Goal: Task Accomplishment & Management: Use online tool/utility

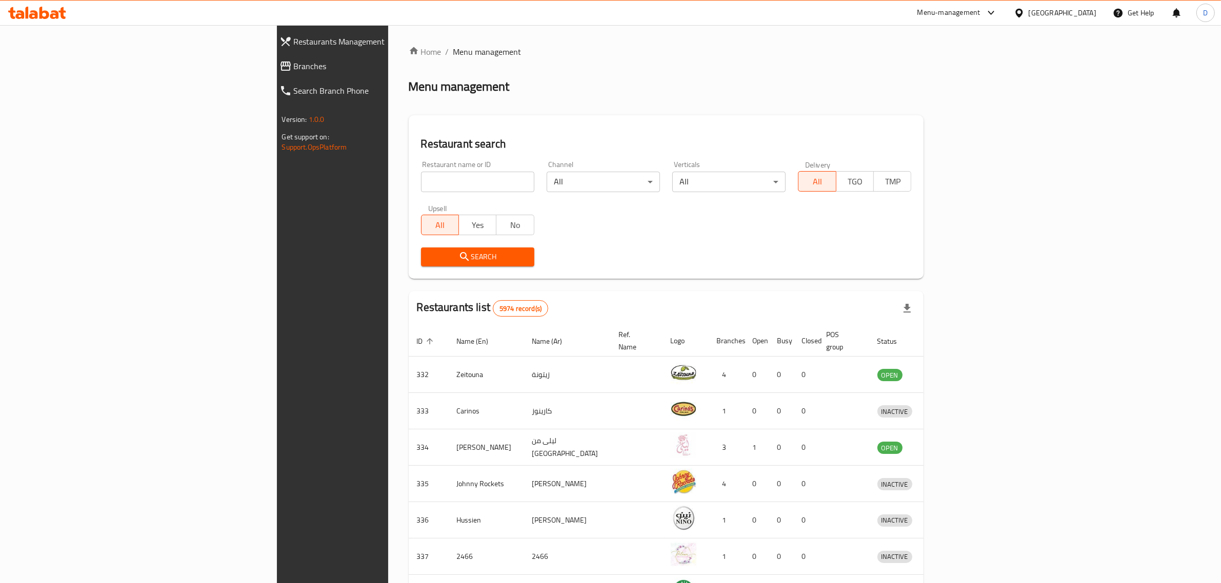
click at [421, 174] on input "search" at bounding box center [477, 182] width 113 height 21
type input "Three guys"
click button "Search" at bounding box center [477, 257] width 113 height 19
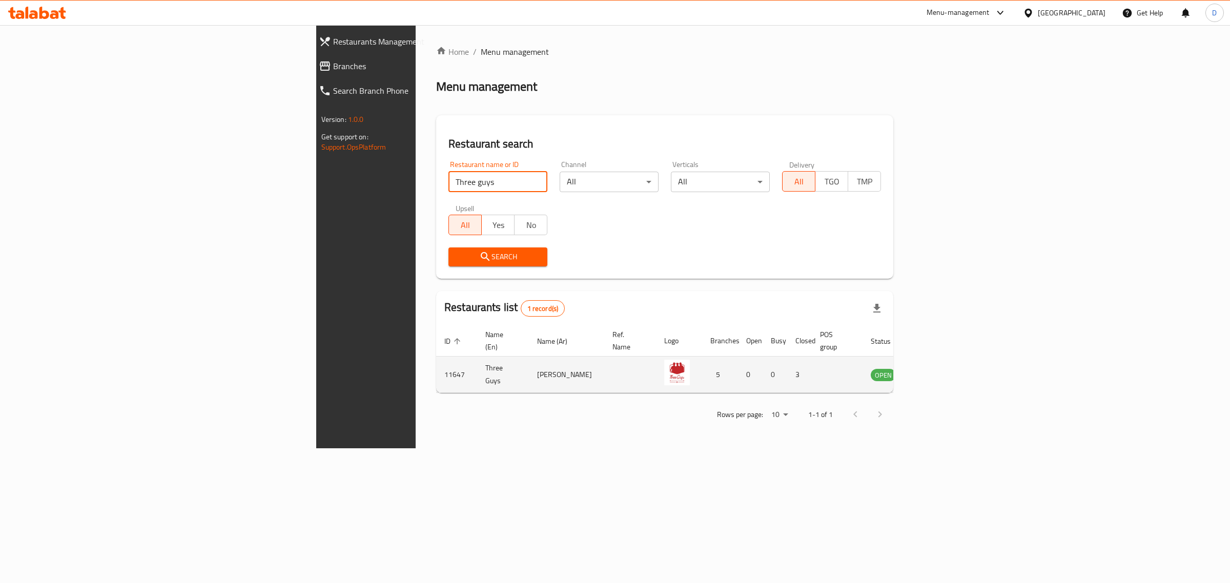
click at [952, 359] on td "enhanced table" at bounding box center [934, 375] width 35 height 36
click at [937, 369] on icon "enhanced table" at bounding box center [931, 375] width 12 height 12
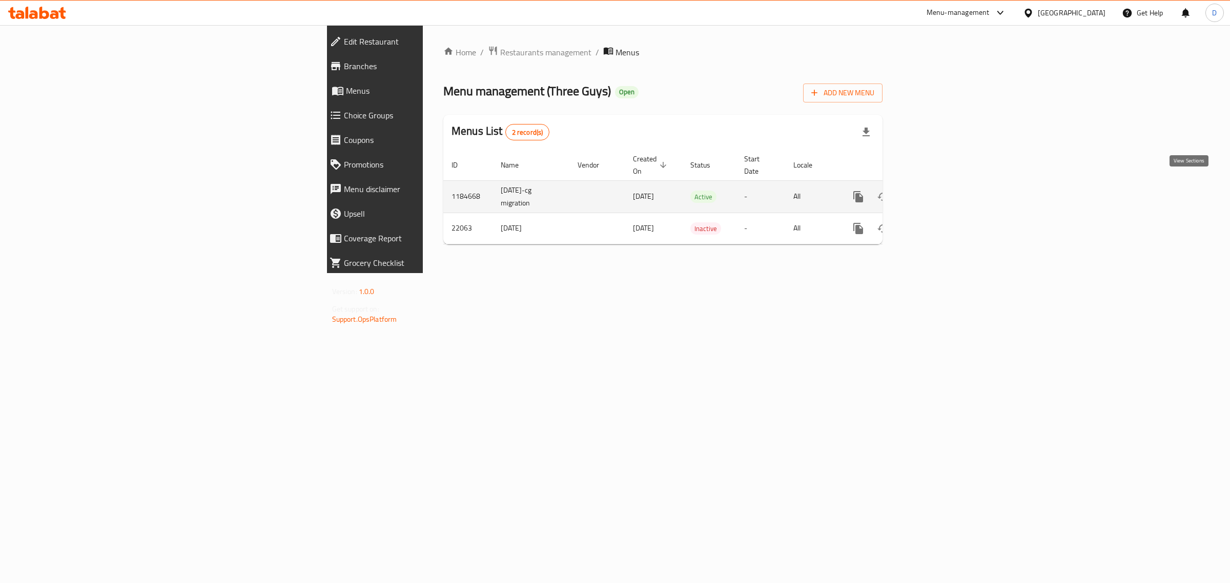
click at [939, 191] on icon "enhanced table" at bounding box center [932, 197] width 12 height 12
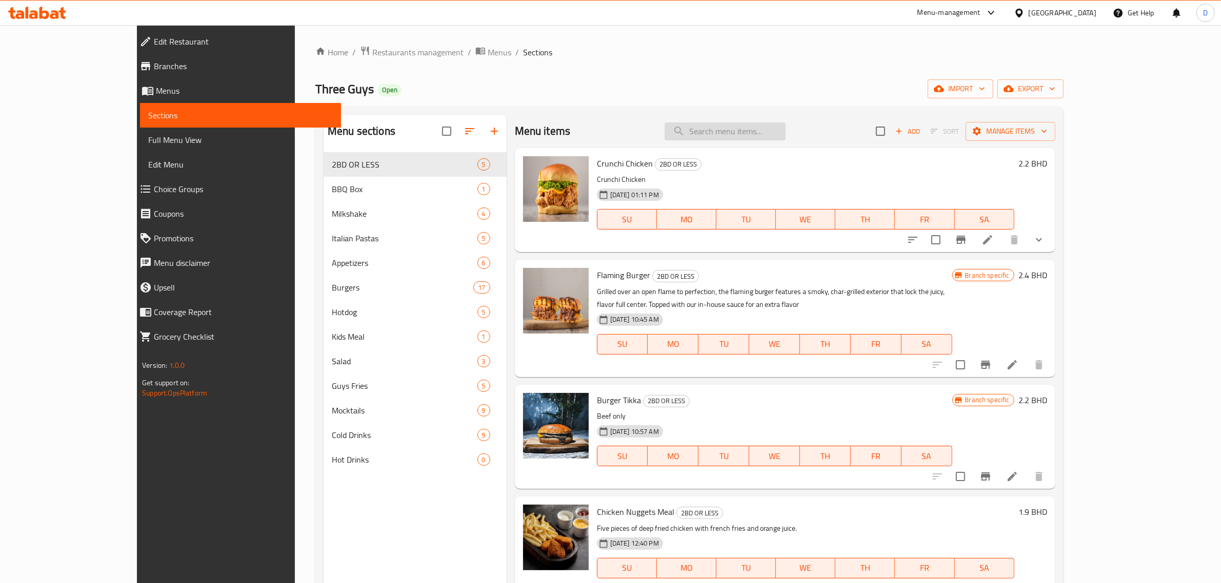
click at [736, 132] on input "search" at bounding box center [724, 132] width 121 height 18
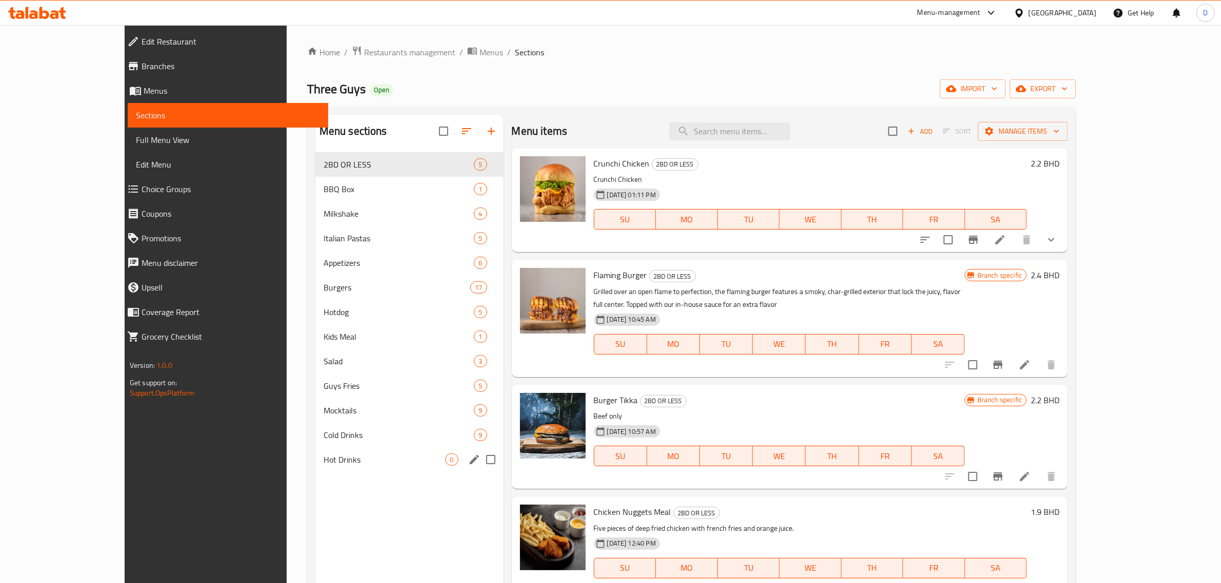
click at [323, 457] on span "Hot Drinks" at bounding box center [384, 460] width 122 height 12
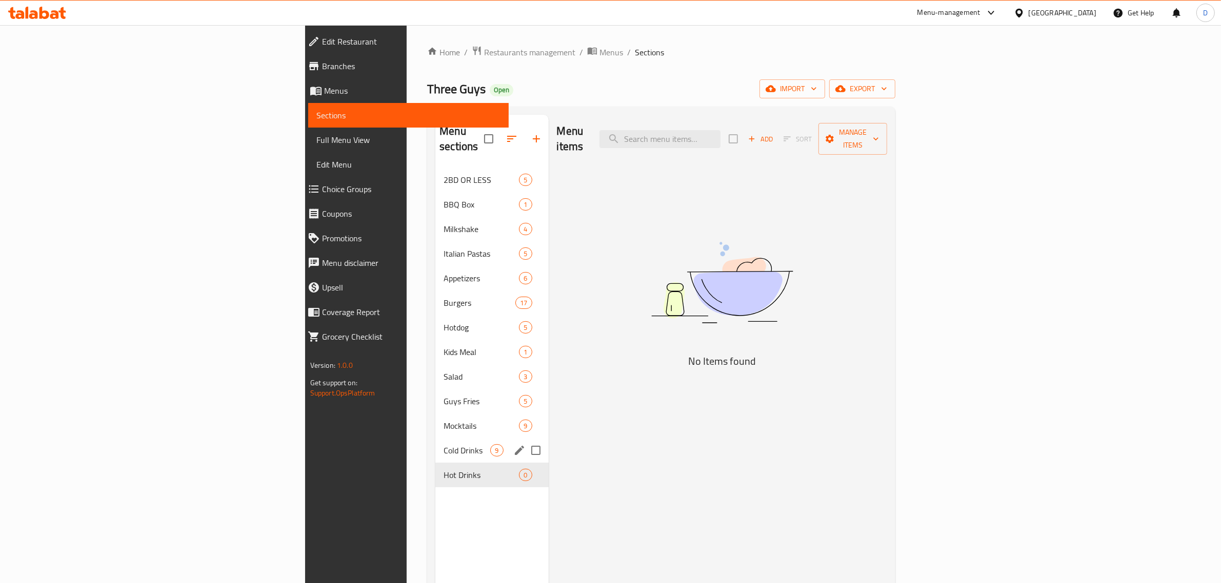
click at [443, 444] on span "Cold Drinks" at bounding box center [466, 450] width 47 height 12
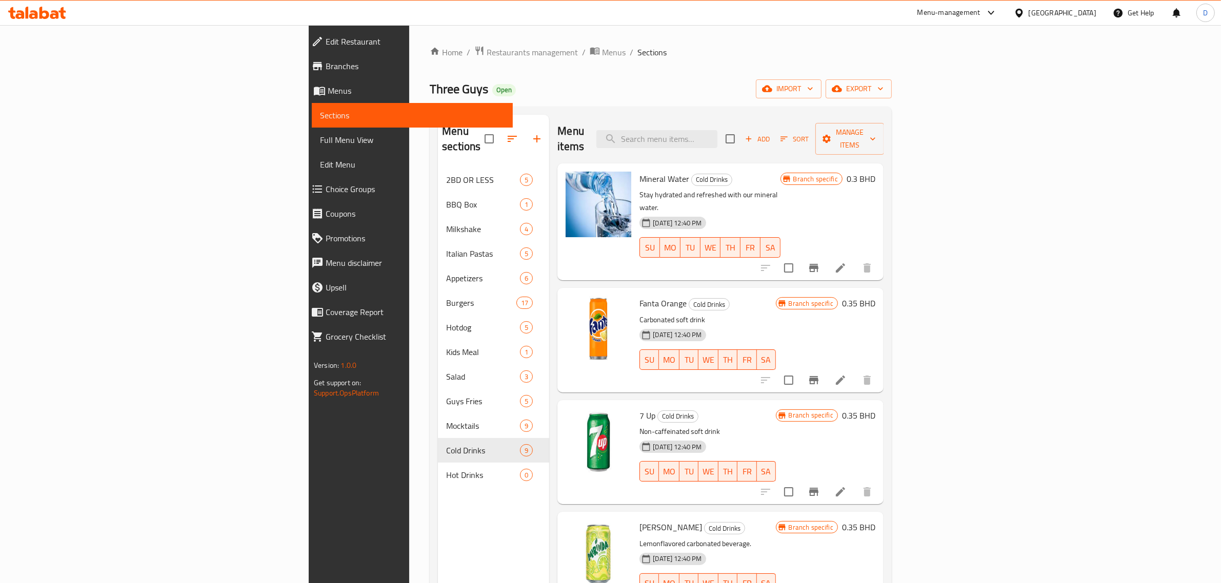
click at [486, 58] on span "Restaurants management" at bounding box center [531, 52] width 91 height 12
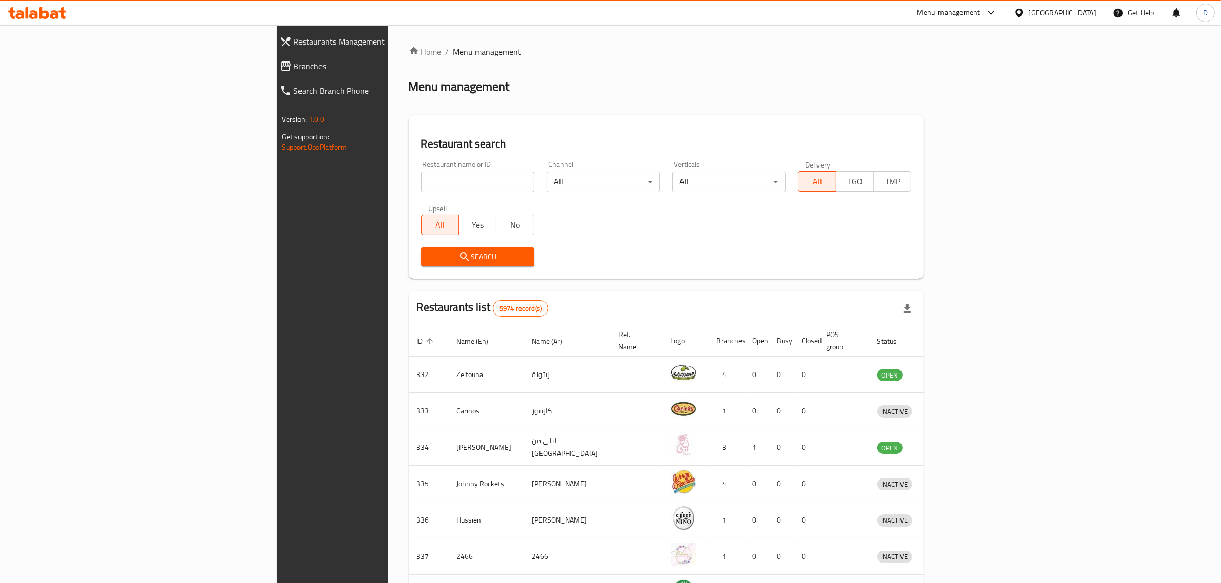
click at [421, 187] on input "search" at bounding box center [477, 182] width 113 height 21
type input "dafi"
click at [429, 256] on span "Search" at bounding box center [477, 257] width 97 height 13
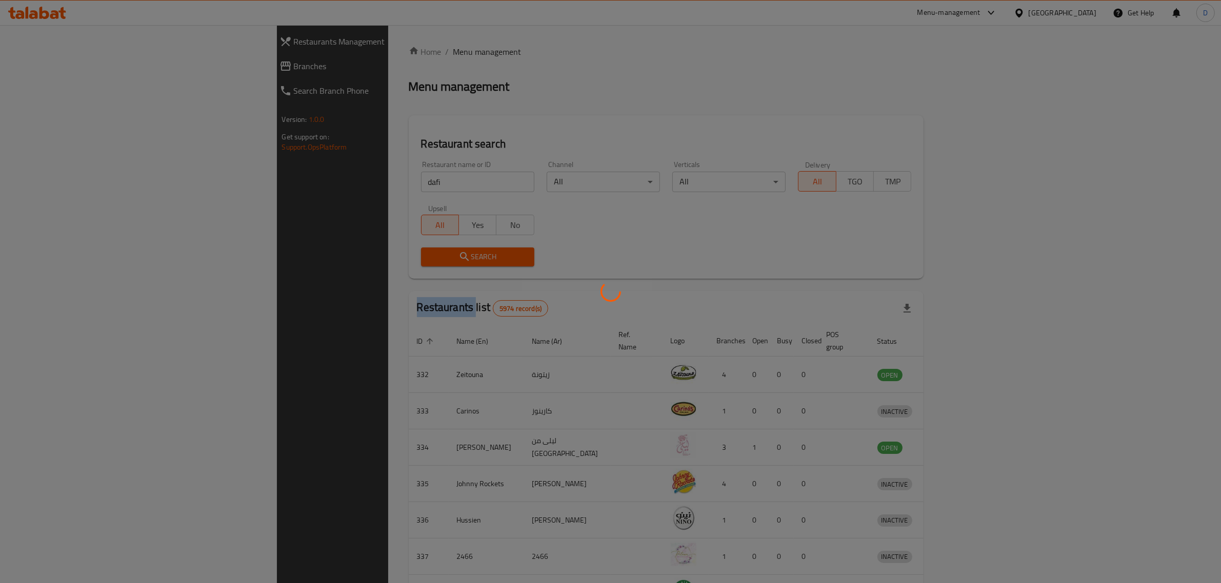
click at [349, 256] on div at bounding box center [610, 291] width 1221 height 583
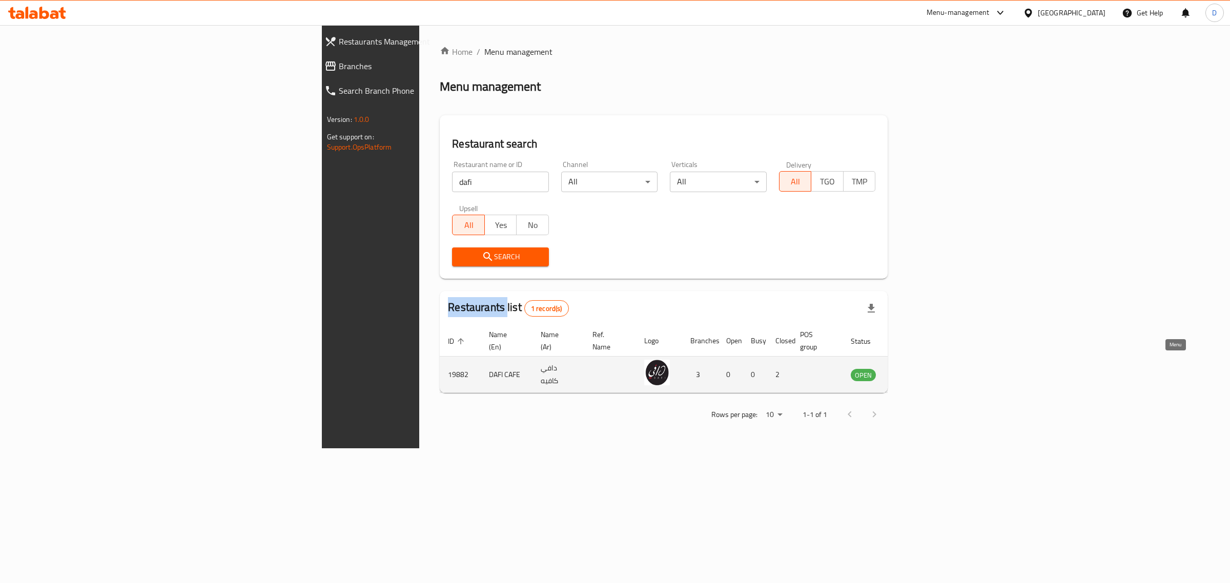
click at [917, 371] on icon "enhanced table" at bounding box center [910, 375] width 11 height 9
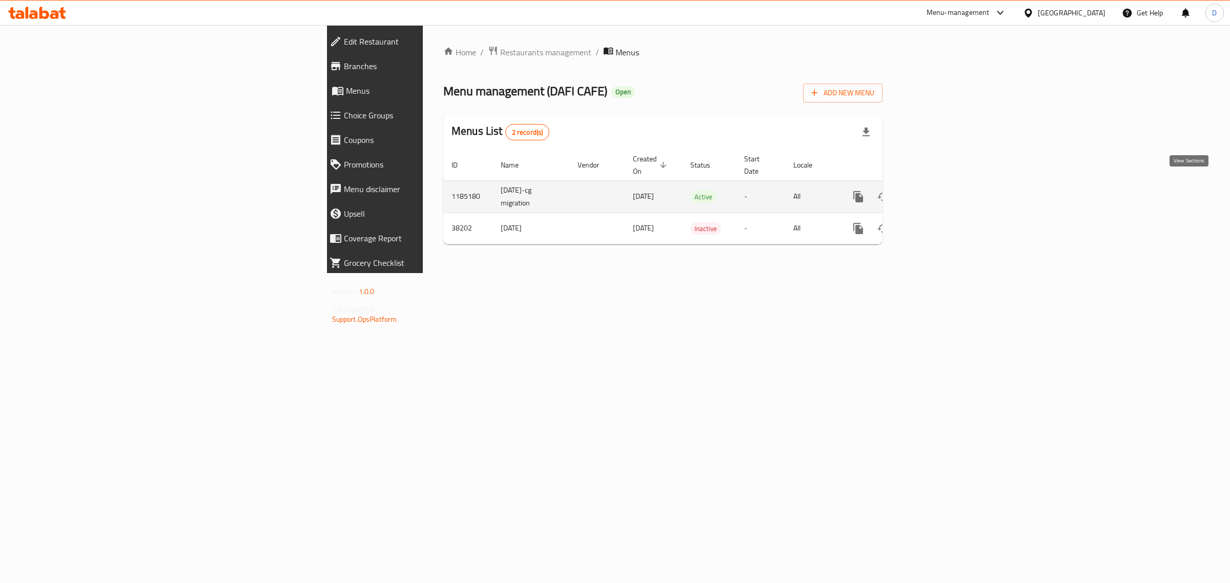
click at [939, 191] on icon "enhanced table" at bounding box center [932, 197] width 12 height 12
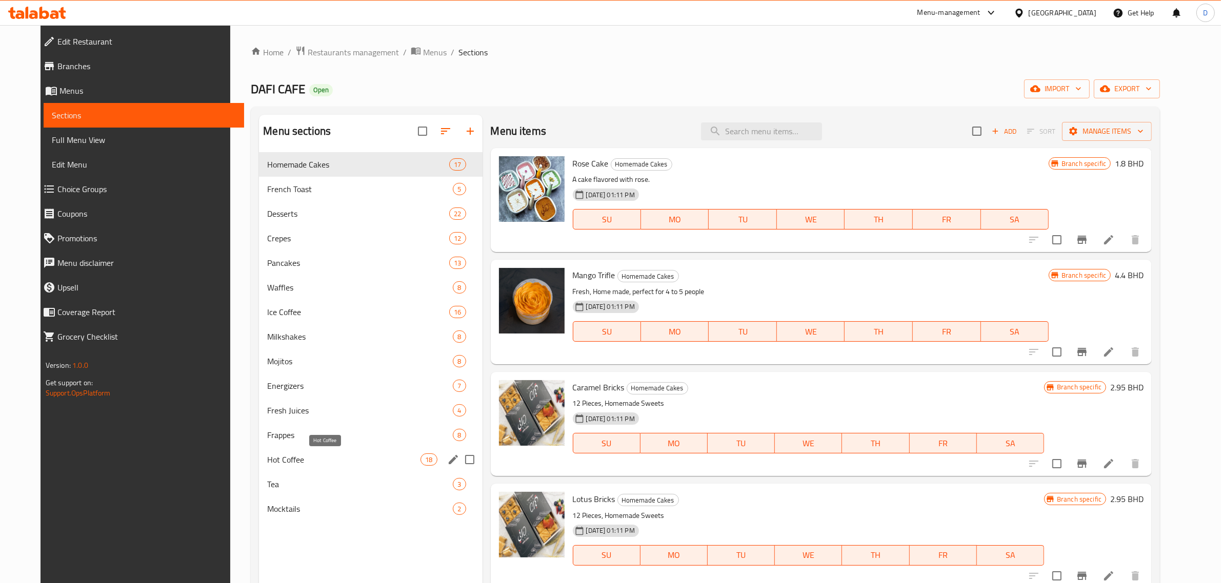
click at [280, 460] on span "Hot Coffee" at bounding box center [343, 460] width 153 height 12
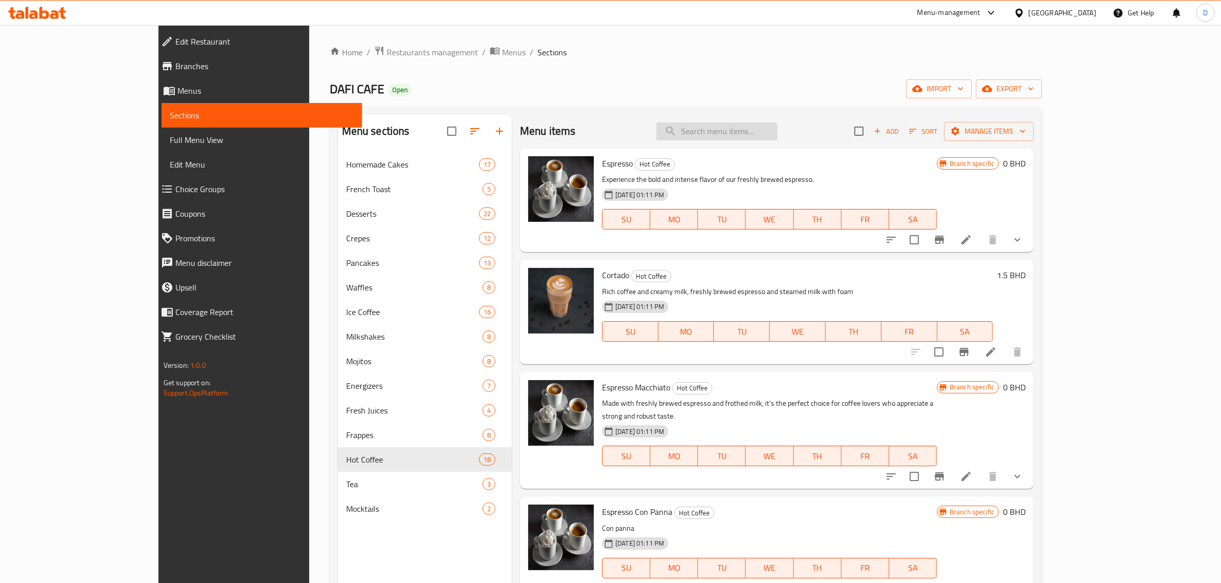
click at [777, 135] on input "search" at bounding box center [716, 132] width 121 height 18
paste input "Matcha frappe"
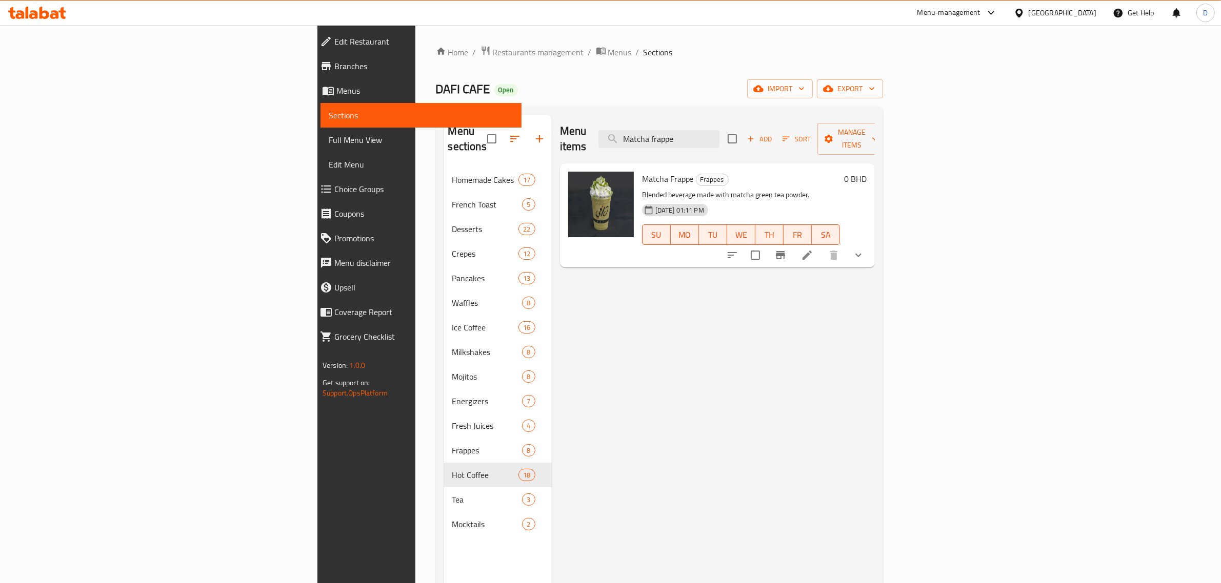
type input "Matcha frappe"
click at [864, 249] on icon "show more" at bounding box center [858, 255] width 12 height 12
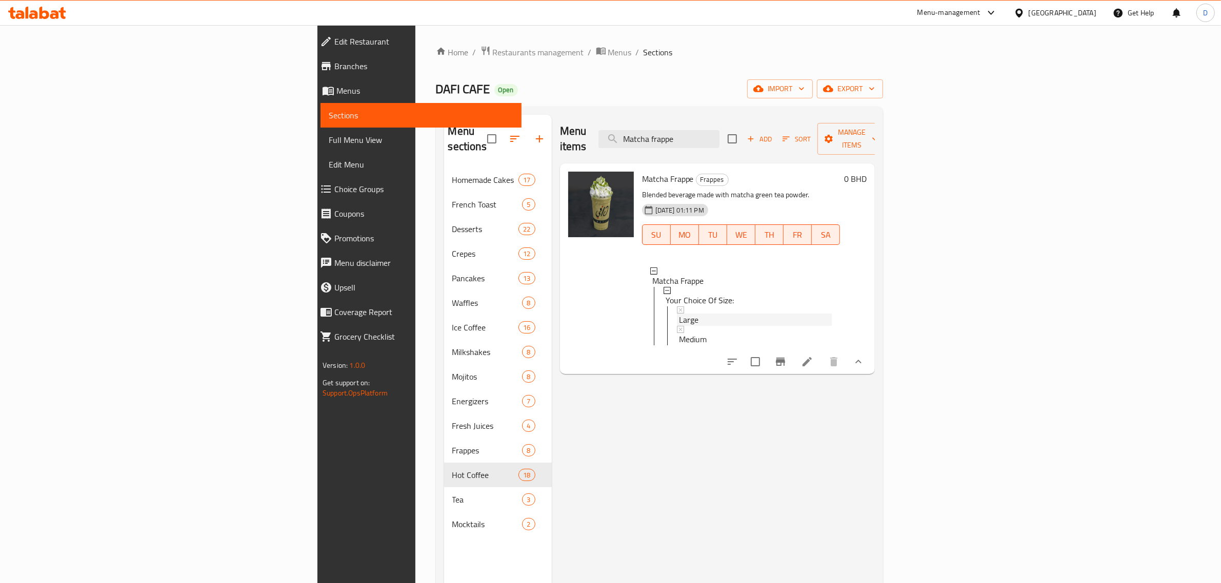
click at [679, 314] on span "Large" at bounding box center [688, 320] width 19 height 12
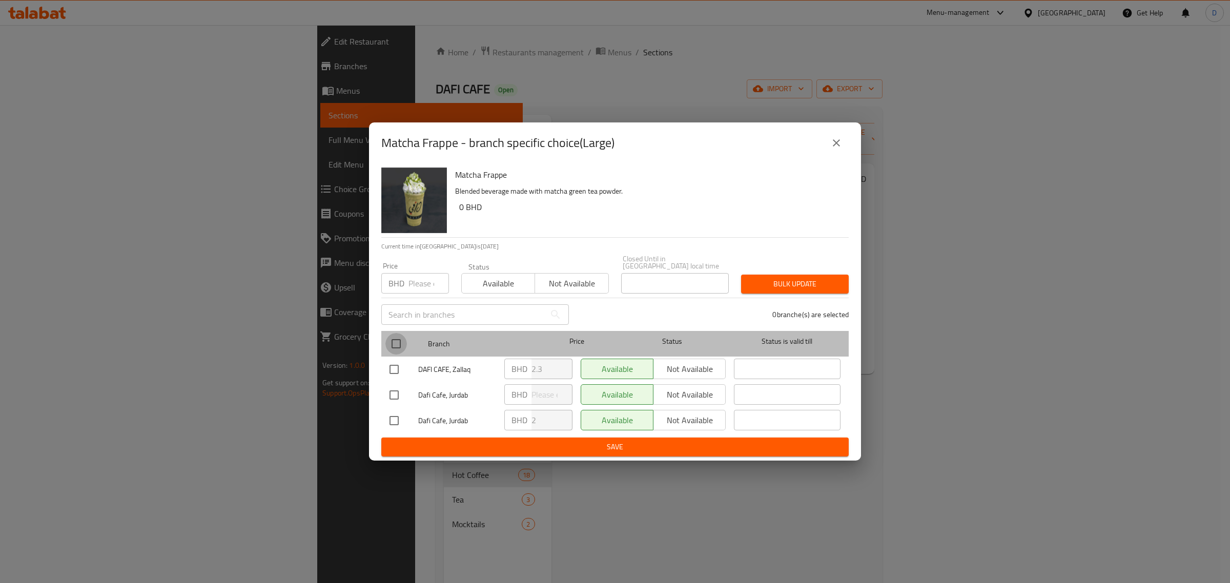
drag, startPoint x: 398, startPoint y: 334, endPoint x: 399, endPoint y: 328, distance: 6.2
click at [398, 333] on input "checkbox" at bounding box center [396, 344] width 22 height 22
checkbox input "true"
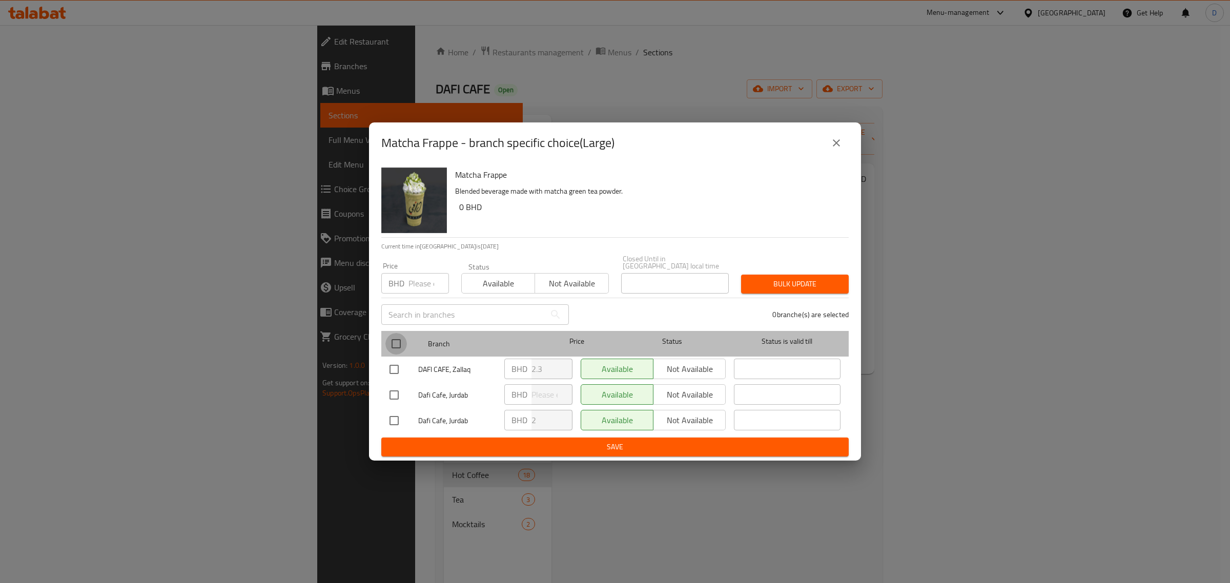
checkbox input "true"
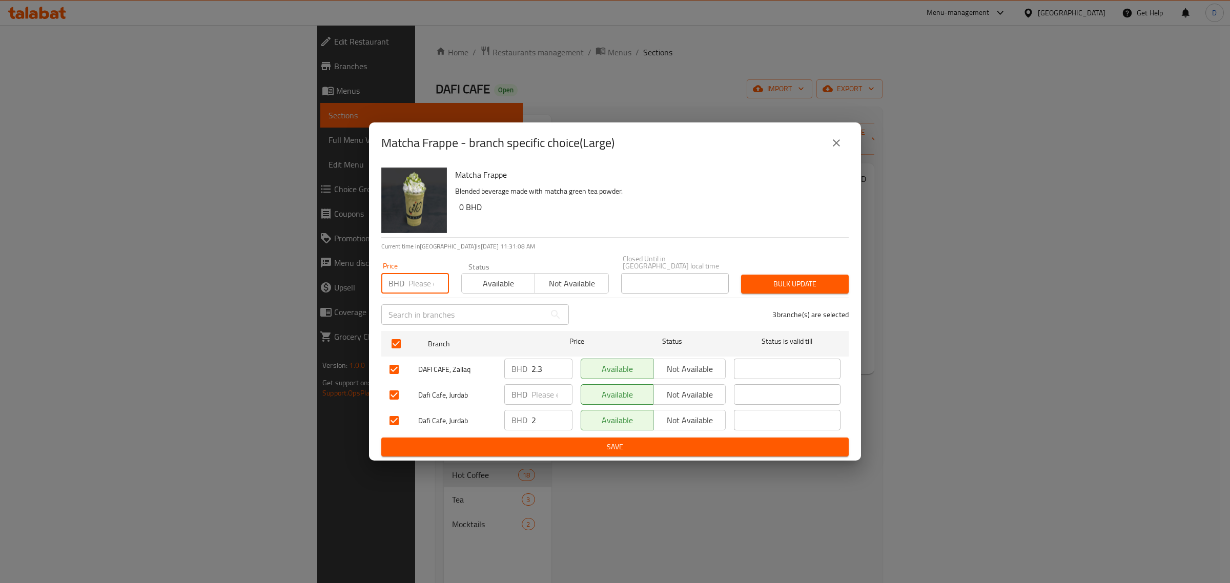
click at [409, 288] on input "number" at bounding box center [429, 283] width 40 height 21
type input "2.3"
click at [767, 279] on span "Bulk update" at bounding box center [794, 284] width 91 height 13
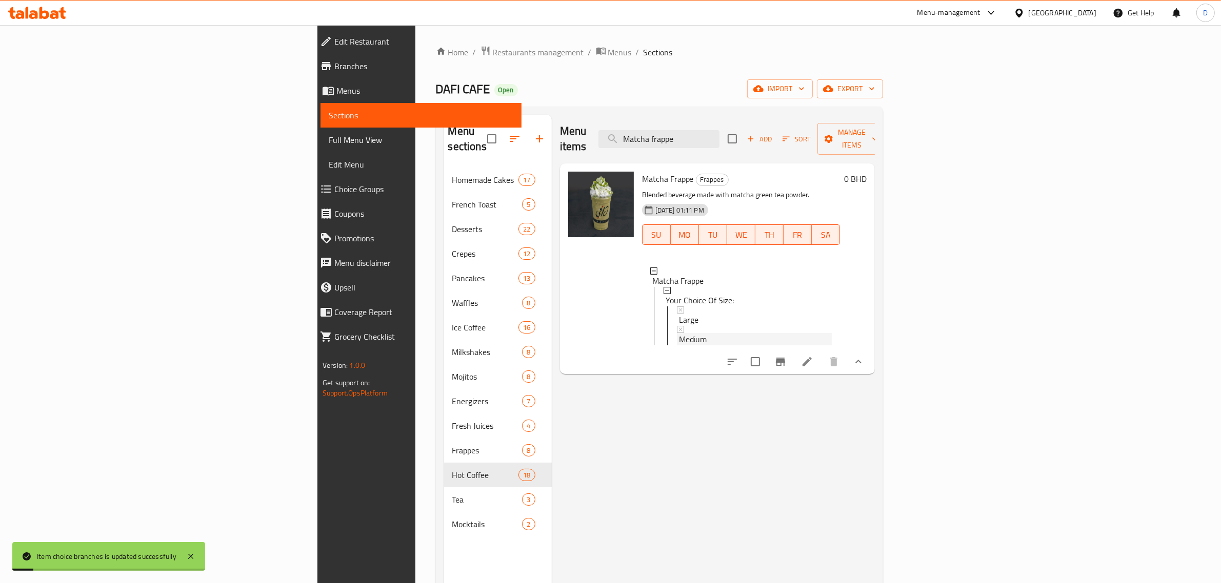
click at [679, 333] on div "Medium" at bounding box center [755, 339] width 153 height 12
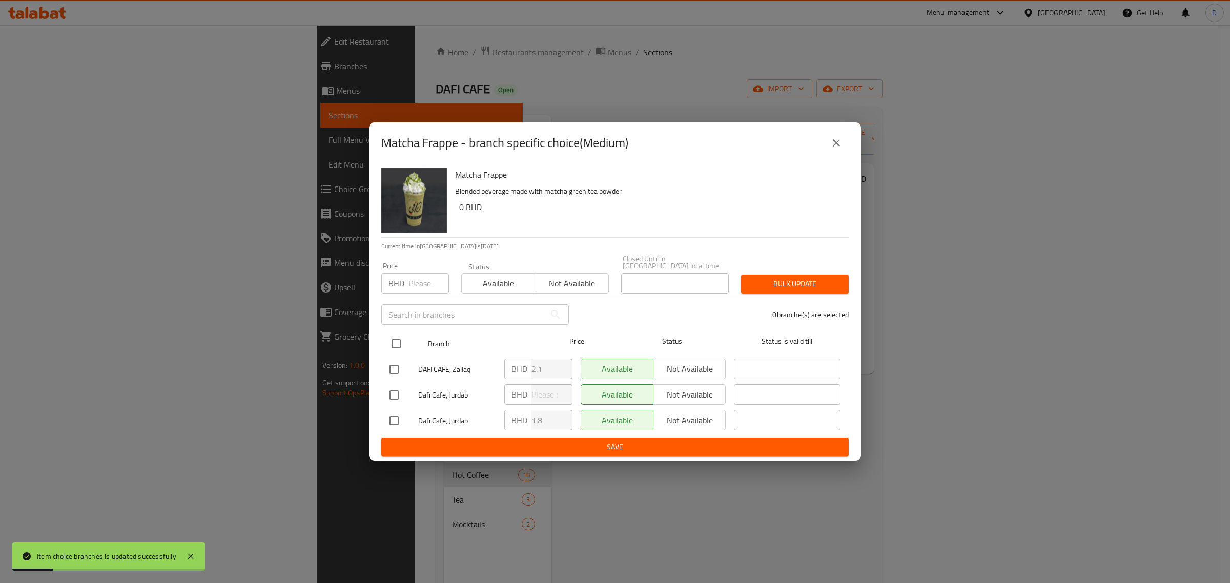
click at [396, 339] on input "checkbox" at bounding box center [396, 344] width 22 height 22
checkbox input "true"
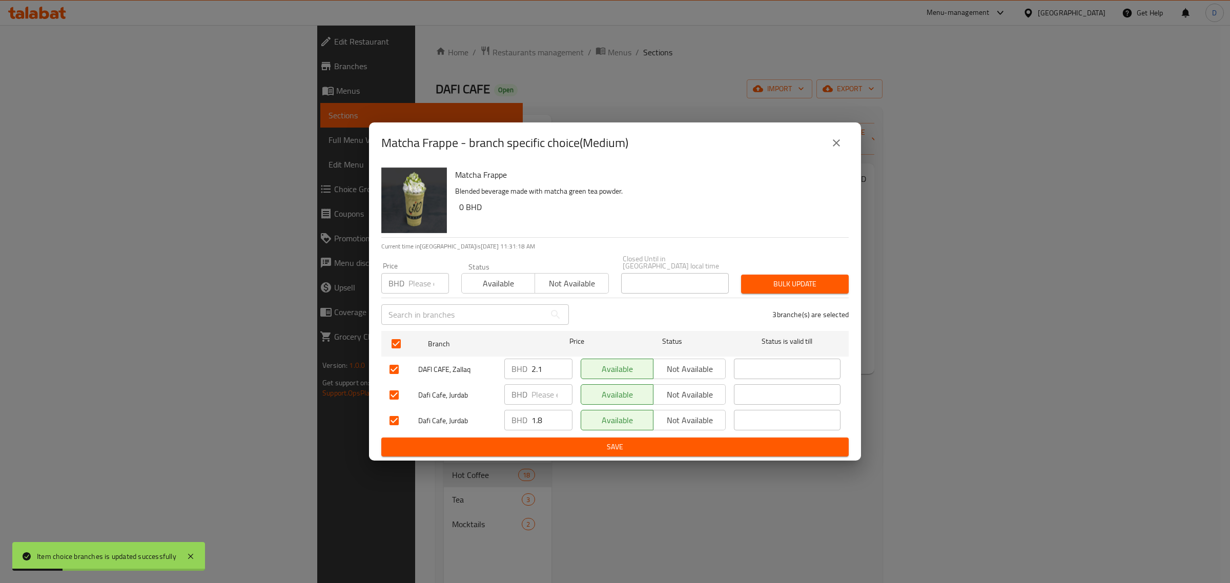
click at [409, 282] on input "number" at bounding box center [429, 283] width 40 height 21
type input "2.1"
click at [782, 280] on span "Bulk update" at bounding box center [794, 284] width 91 height 13
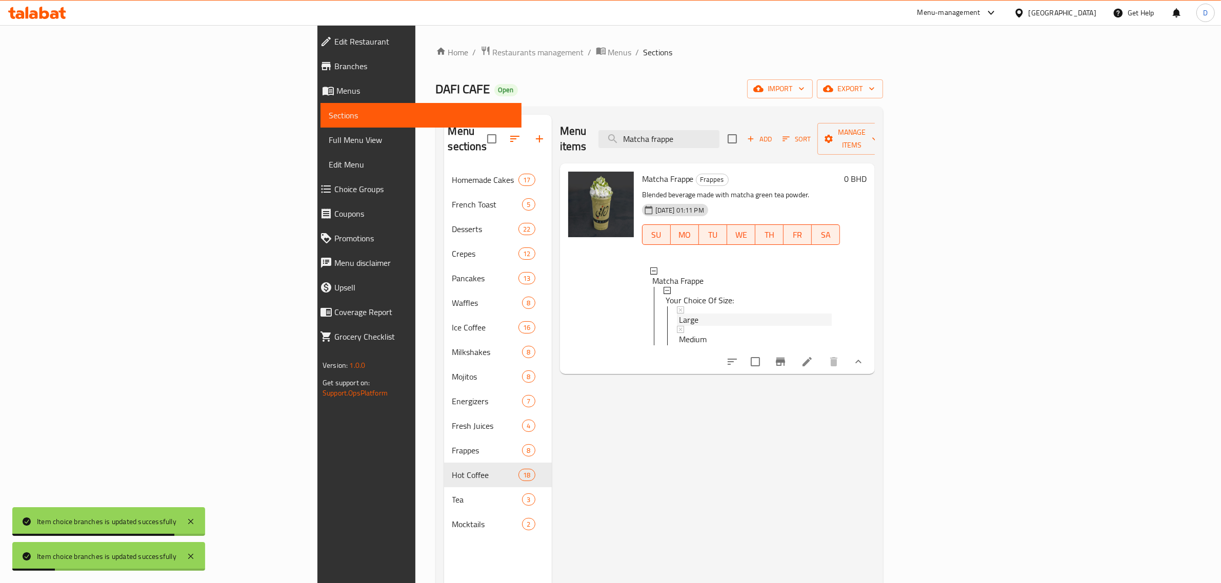
click at [679, 314] on span "Large" at bounding box center [688, 320] width 19 height 12
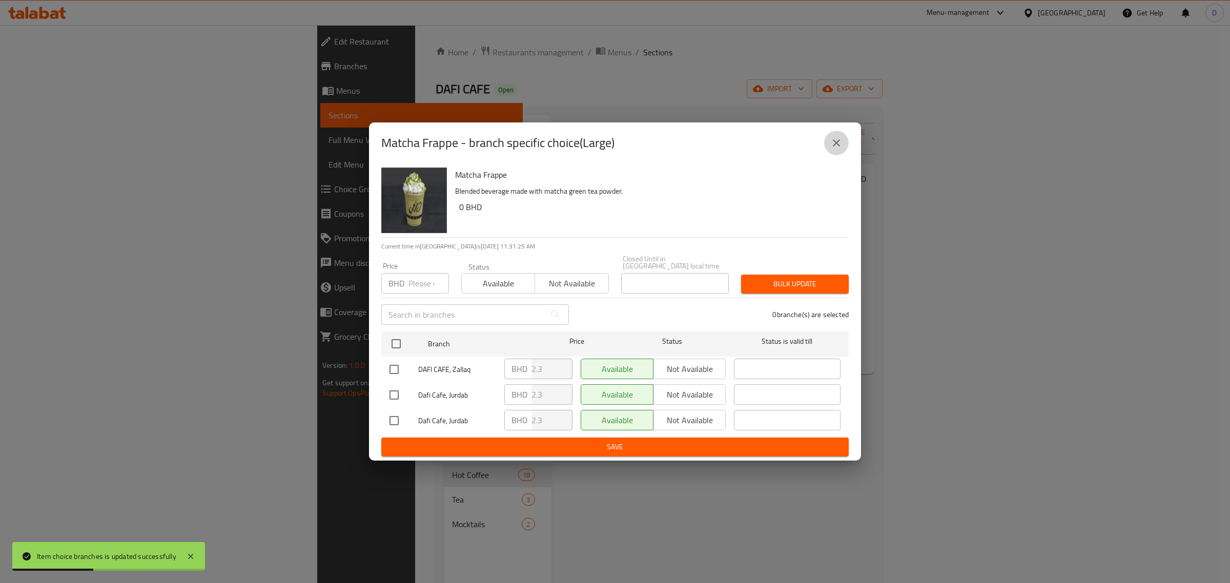
click at [837, 149] on icon "close" at bounding box center [836, 143] width 12 height 12
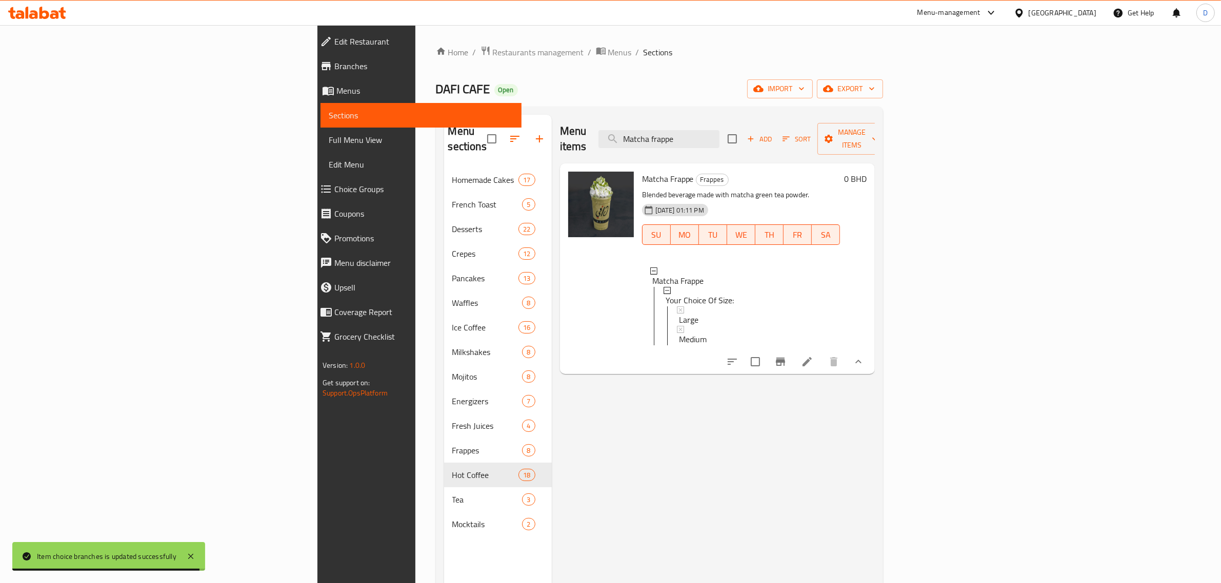
drag, startPoint x: 803, startPoint y: 145, endPoint x: 803, endPoint y: 139, distance: 5.6
click at [803, 144] on div "Menu items Matcha frappe Add Sort Manage items" at bounding box center [717, 139] width 315 height 49
click at [719, 137] on input "Matcha frappe" at bounding box center [658, 139] width 121 height 18
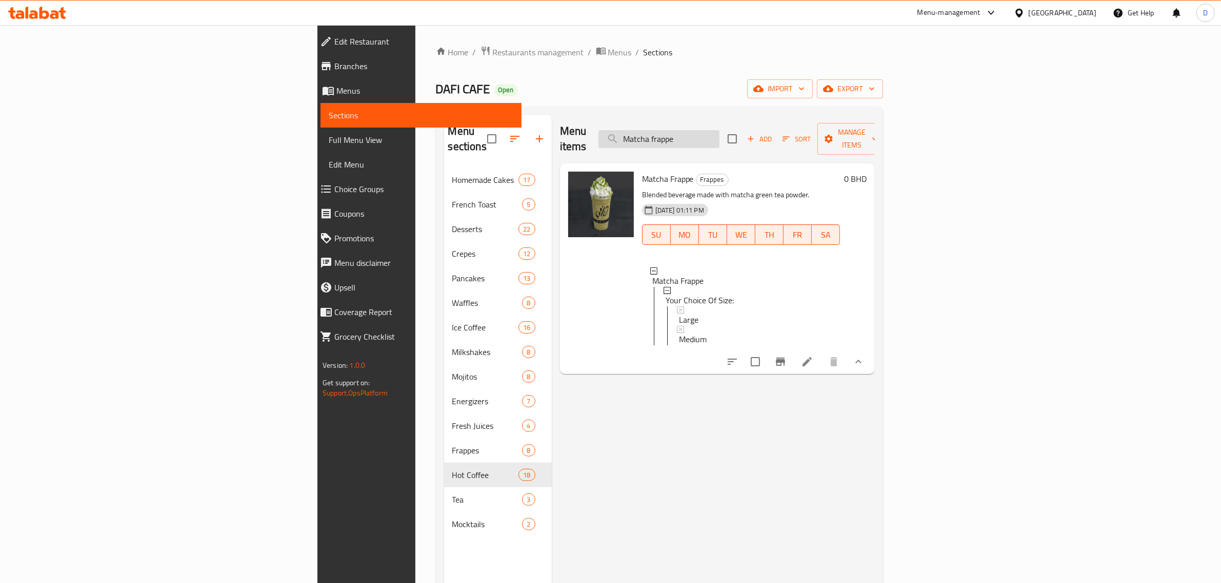
click at [719, 137] on input "Matcha frappe" at bounding box center [658, 139] width 121 height 18
paste input "Strawberry matcha"
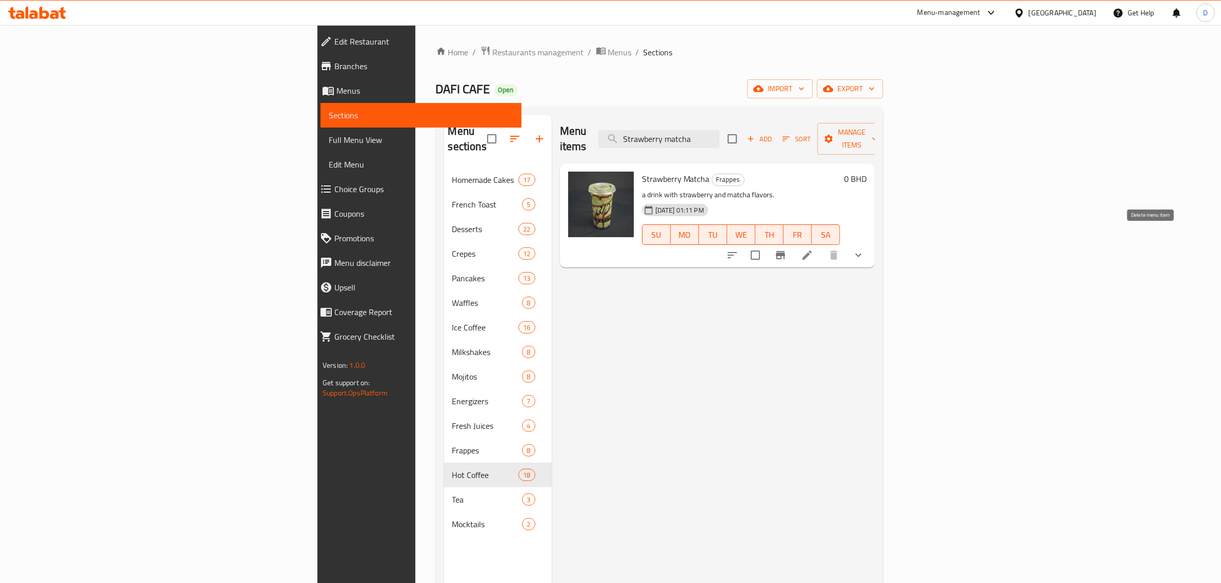
type input "Strawberry matcha"
drag, startPoint x: 1169, startPoint y: 239, endPoint x: 1172, endPoint y: 243, distance: 5.5
click at [870, 243] on button "show more" at bounding box center [858, 255] width 25 height 25
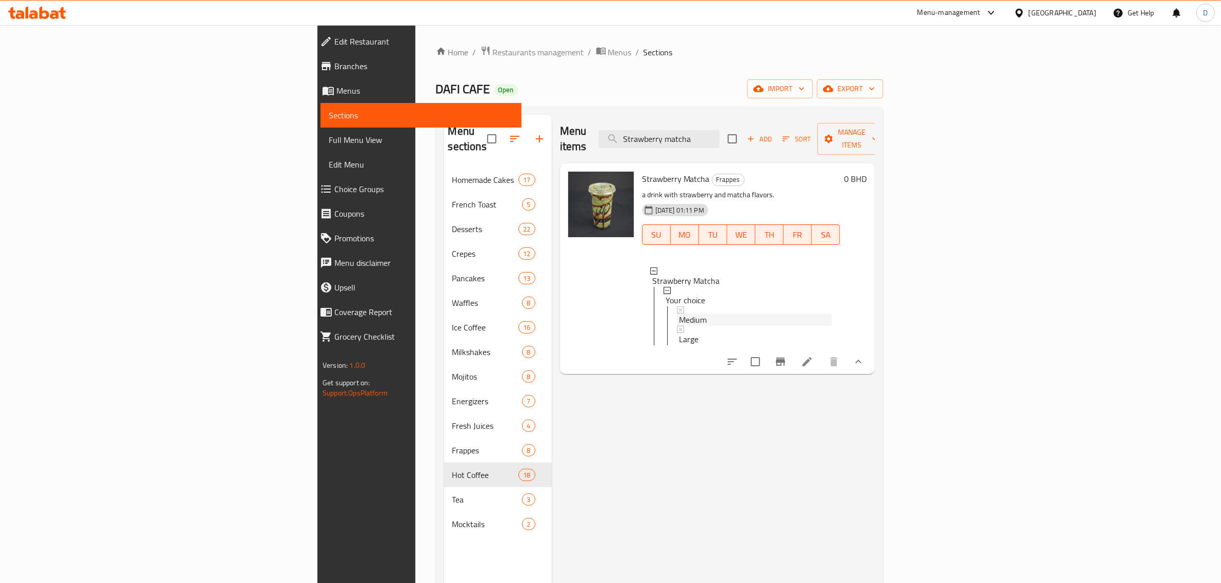
click at [679, 314] on div "Medium" at bounding box center [755, 320] width 153 height 12
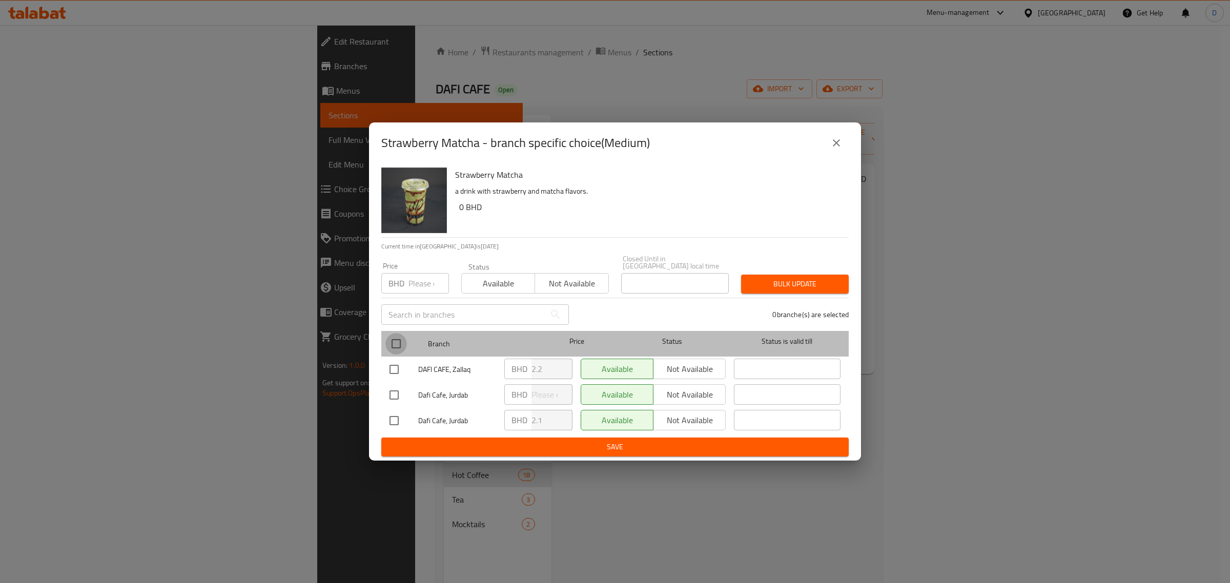
click at [403, 333] on input "checkbox" at bounding box center [396, 344] width 22 height 22
checkbox input "true"
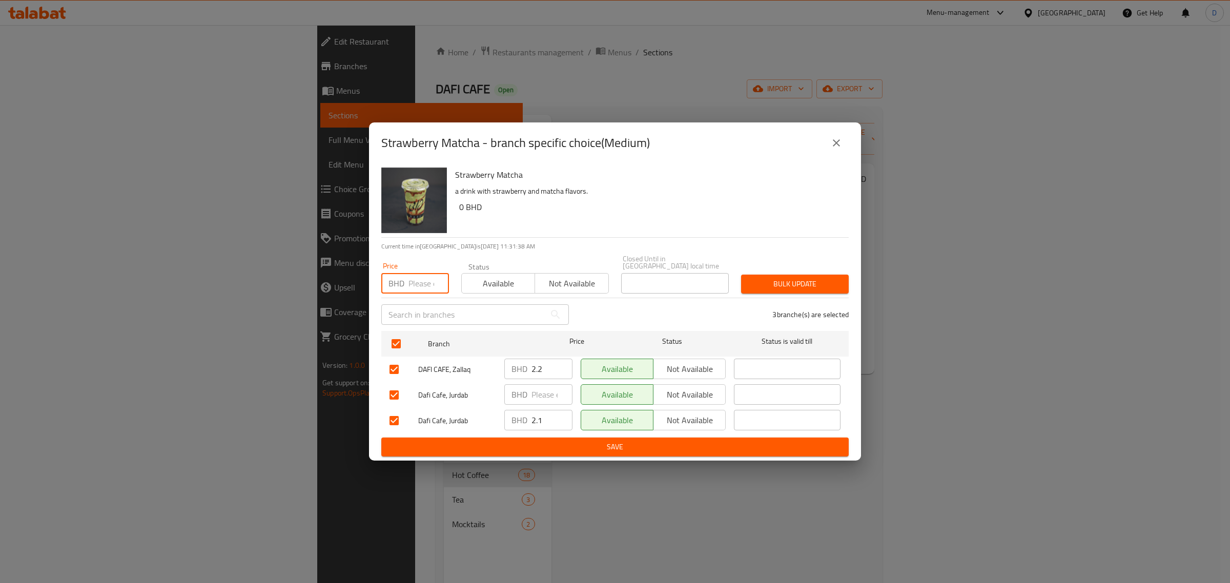
click at [422, 275] on input "number" at bounding box center [429, 283] width 40 height 21
type input "2.2"
click at [752, 280] on span "Bulk update" at bounding box center [794, 284] width 91 height 13
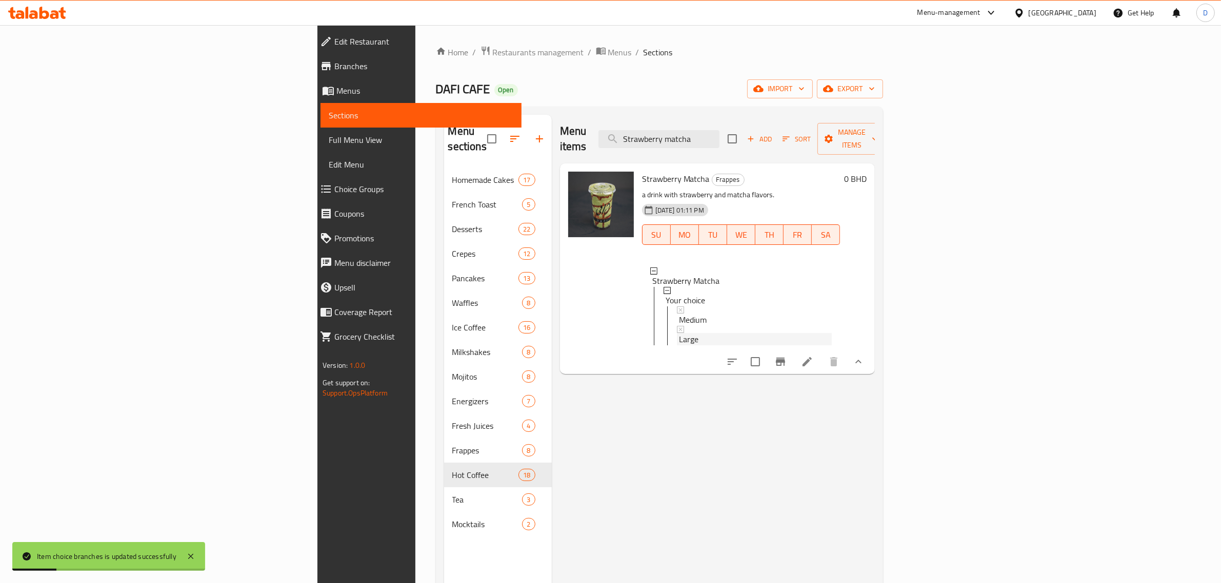
click at [679, 333] on span "Large" at bounding box center [688, 339] width 19 height 12
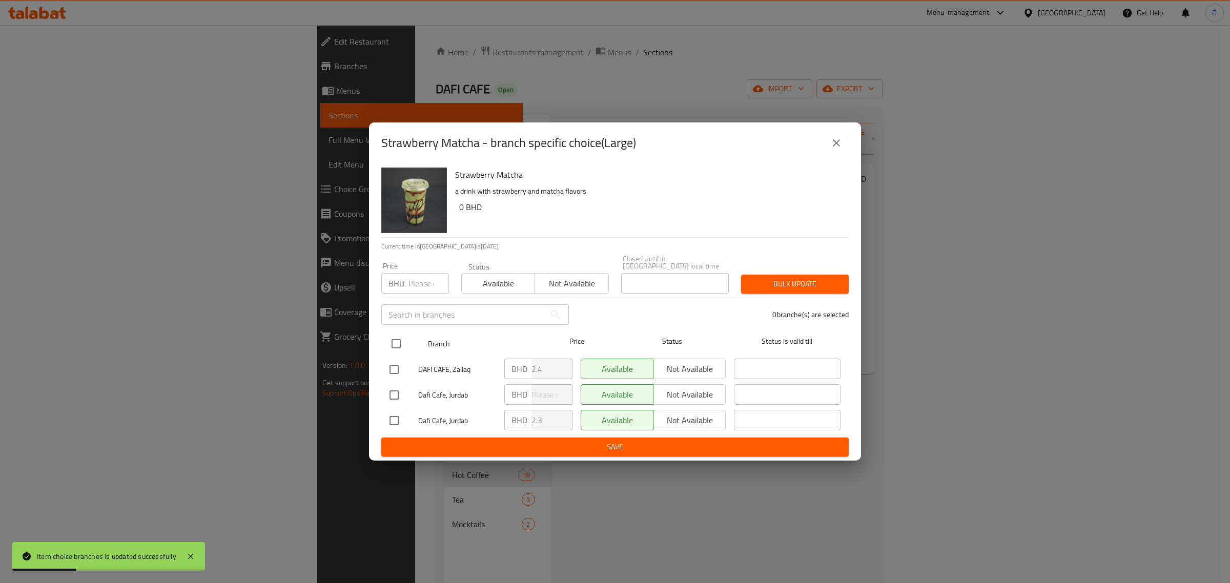
click at [396, 337] on input "checkbox" at bounding box center [396, 344] width 22 height 22
checkbox input "true"
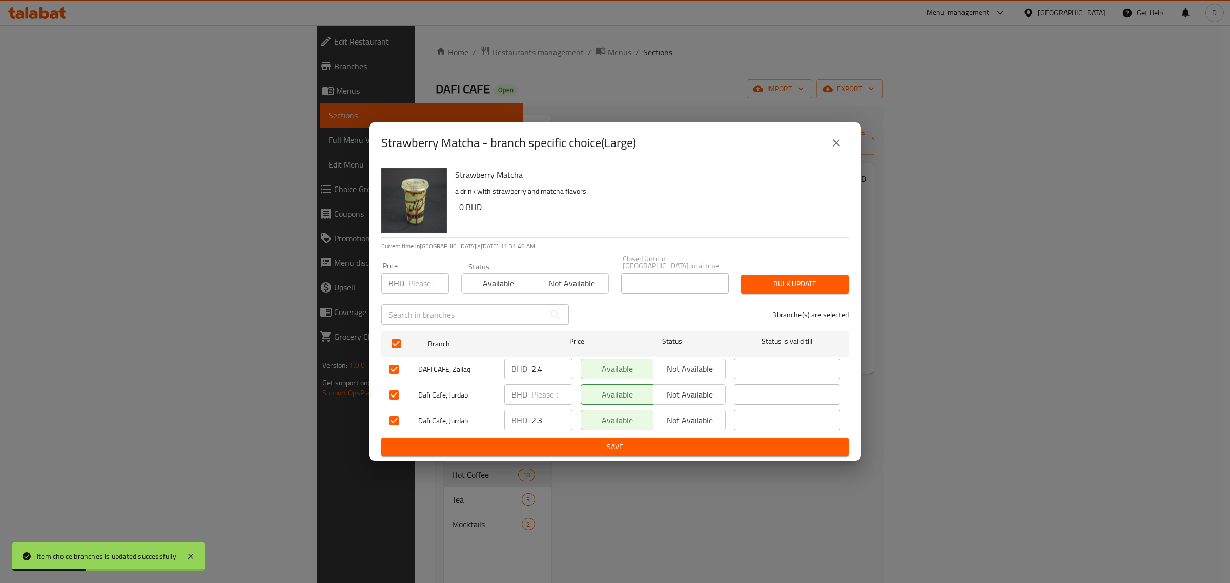
click at [404, 288] on div "BHD Price" at bounding box center [415, 283] width 68 height 21
type input "2.4"
click at [801, 278] on span "Bulk update" at bounding box center [794, 284] width 91 height 13
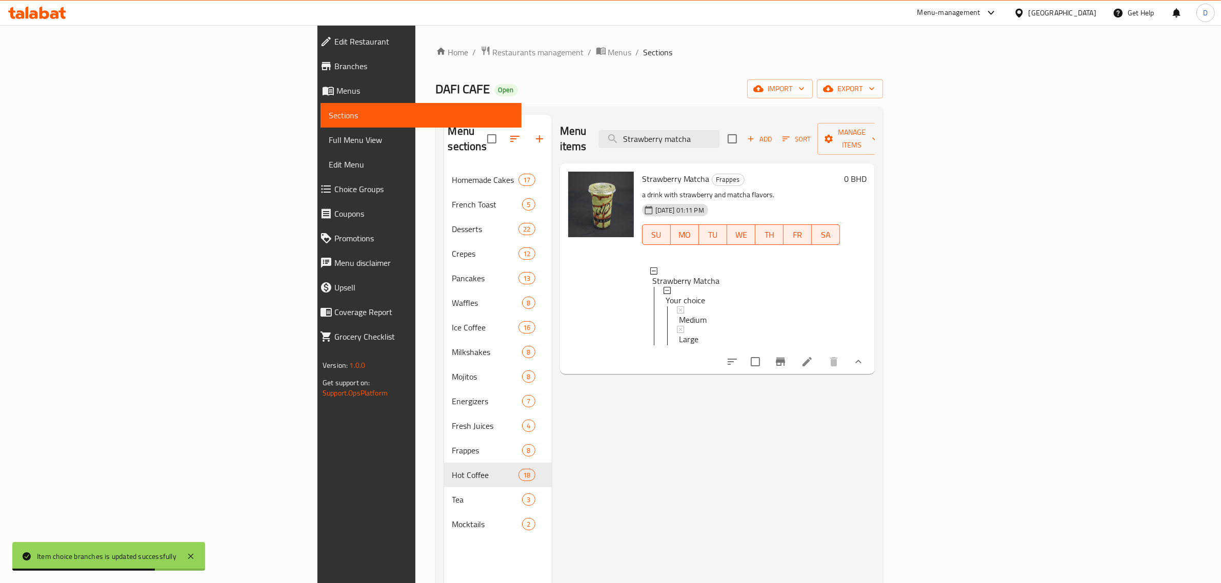
drag, startPoint x: 810, startPoint y: 134, endPoint x: 628, endPoint y: 135, distance: 182.0
click at [632, 135] on div "Menu items Strawberry matcha Add Sort Manage items" at bounding box center [717, 139] width 315 height 49
drag, startPoint x: 810, startPoint y: 136, endPoint x: 680, endPoint y: 127, distance: 130.1
click at [681, 127] on div "Menu items Strawberry matcha Add Sort Manage items" at bounding box center [717, 139] width 315 height 49
drag, startPoint x: 818, startPoint y: 129, endPoint x: 682, endPoint y: 133, distance: 135.9
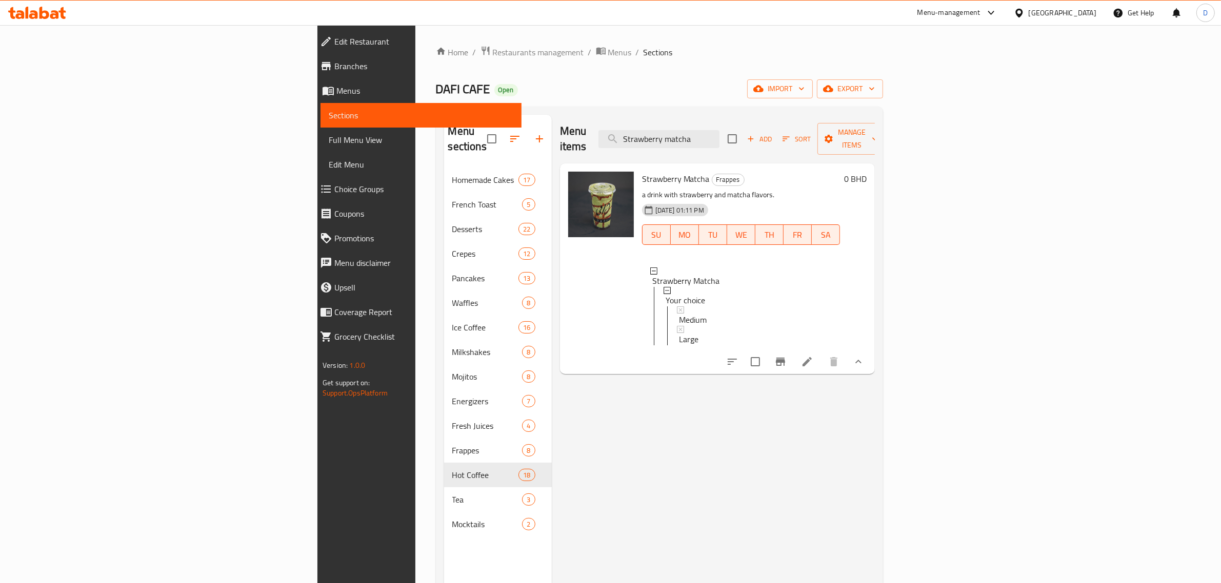
click at [682, 133] on div "Menu items Strawberry matcha Add Sort Manage items" at bounding box center [717, 139] width 315 height 49
click at [719, 134] on input "Strawberry matcha" at bounding box center [658, 139] width 121 height 18
paste input "Matcha Latte"
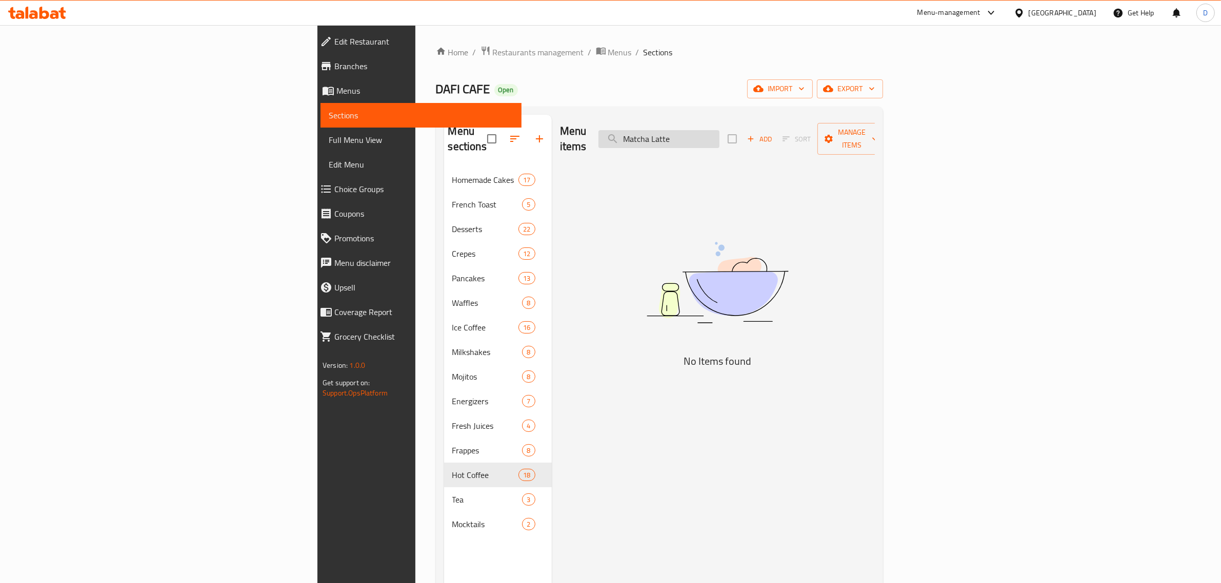
drag, startPoint x: 798, startPoint y: 132, endPoint x: 729, endPoint y: 139, distance: 69.1
click at [719, 139] on input "Matcha Latte" at bounding box center [658, 139] width 121 height 18
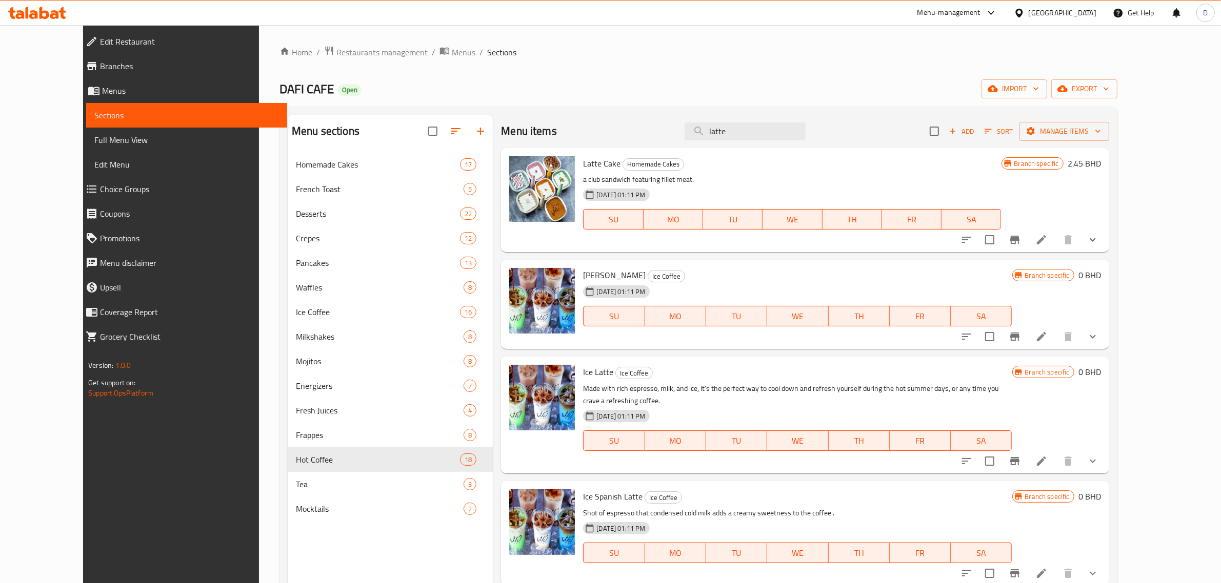
drag, startPoint x: 797, startPoint y: 128, endPoint x: 634, endPoint y: 129, distance: 163.5
click at [640, 129] on div "Menu items latte Add Sort Manage items" at bounding box center [804, 131] width 607 height 33
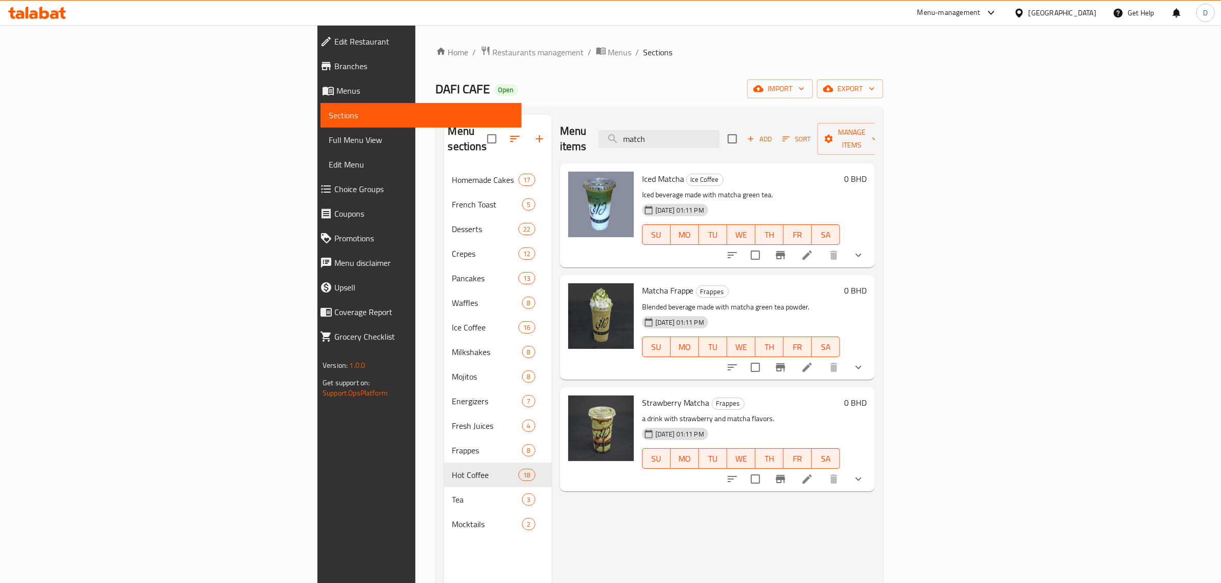
type input "match"
click at [861, 254] on icon "show more" at bounding box center [858, 256] width 6 height 4
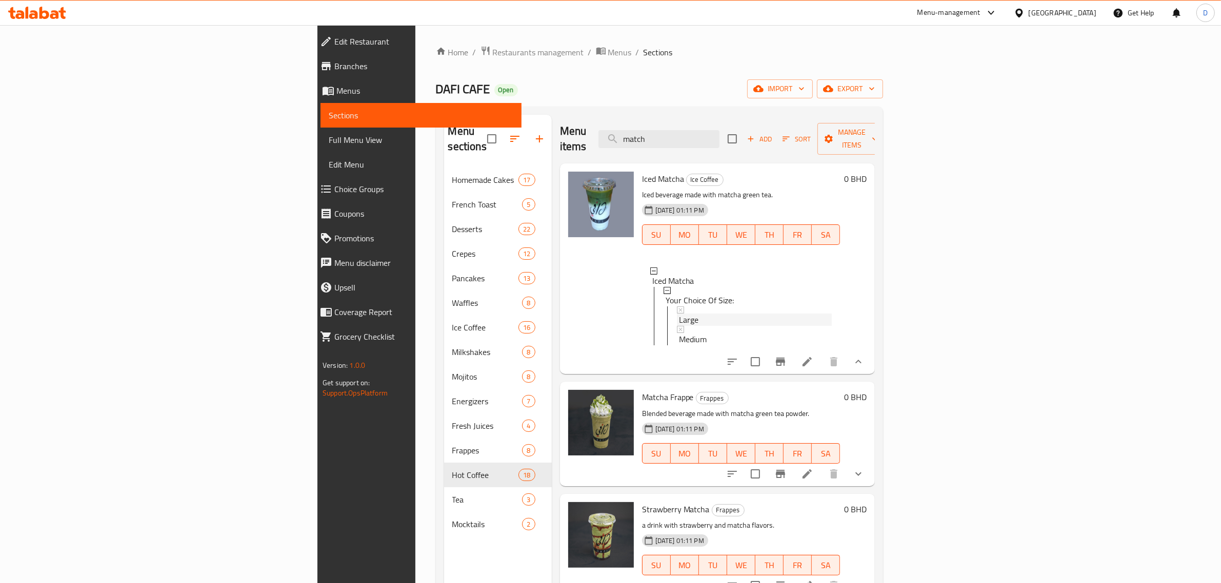
click at [679, 314] on span "Large" at bounding box center [688, 320] width 19 height 12
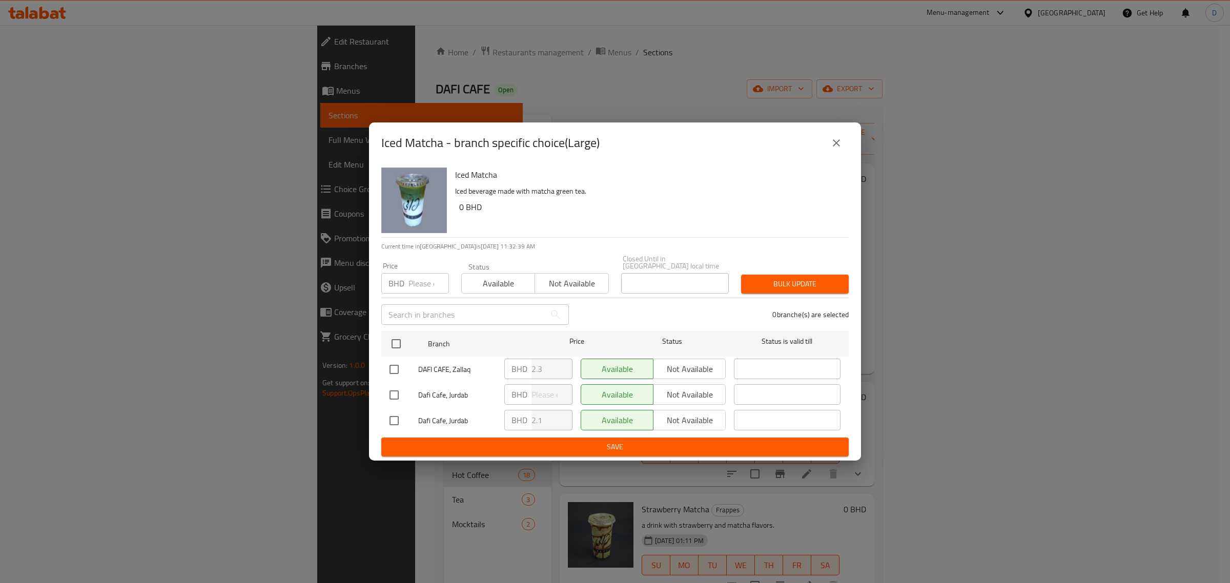
click at [412, 278] on input "number" at bounding box center [429, 283] width 40 height 21
click at [403, 337] on input "checkbox" at bounding box center [396, 344] width 22 height 22
checkbox input "true"
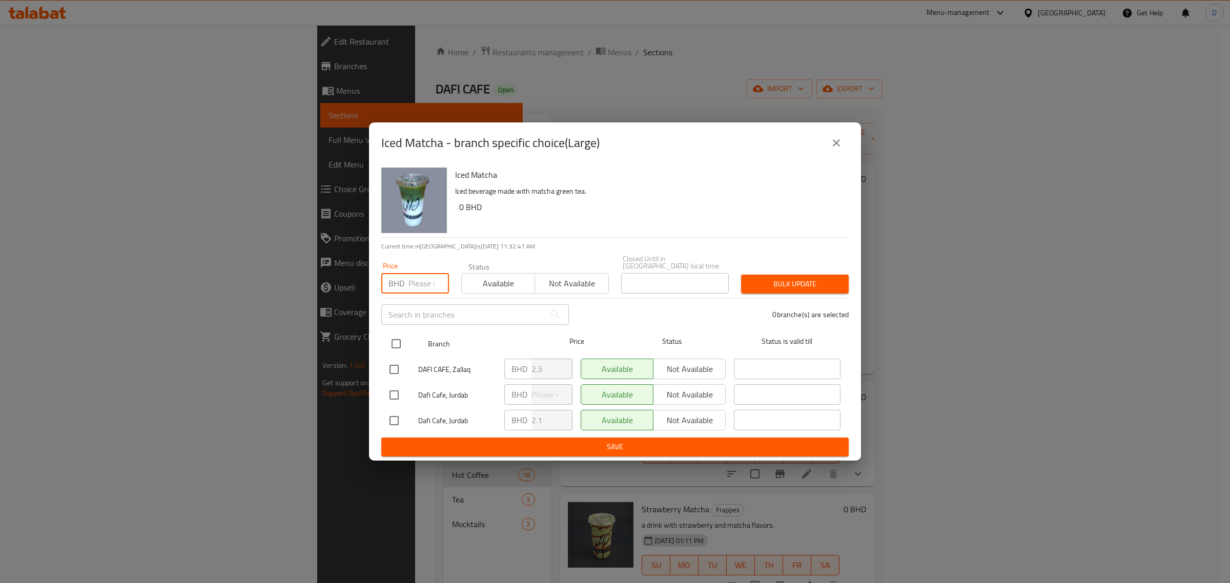
checkbox input "true"
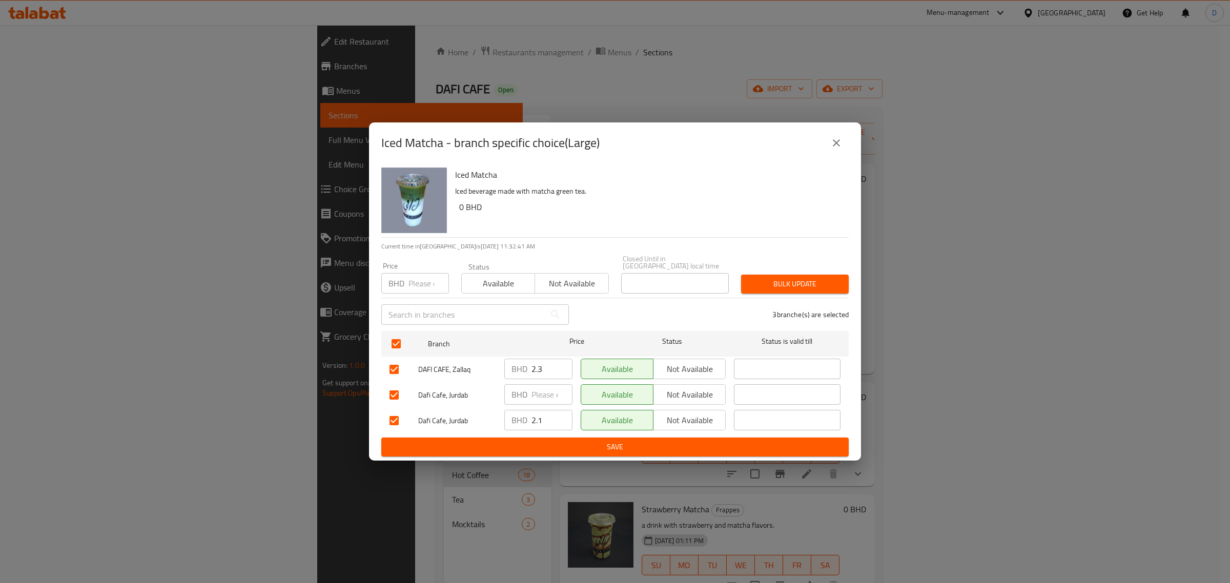
click at [416, 262] on div "Price BHD Price" at bounding box center [415, 277] width 68 height 31
click at [422, 283] on input "number" at bounding box center [429, 283] width 40 height 21
type input "2.3"
click at [788, 283] on span "Bulk update" at bounding box center [794, 284] width 91 height 13
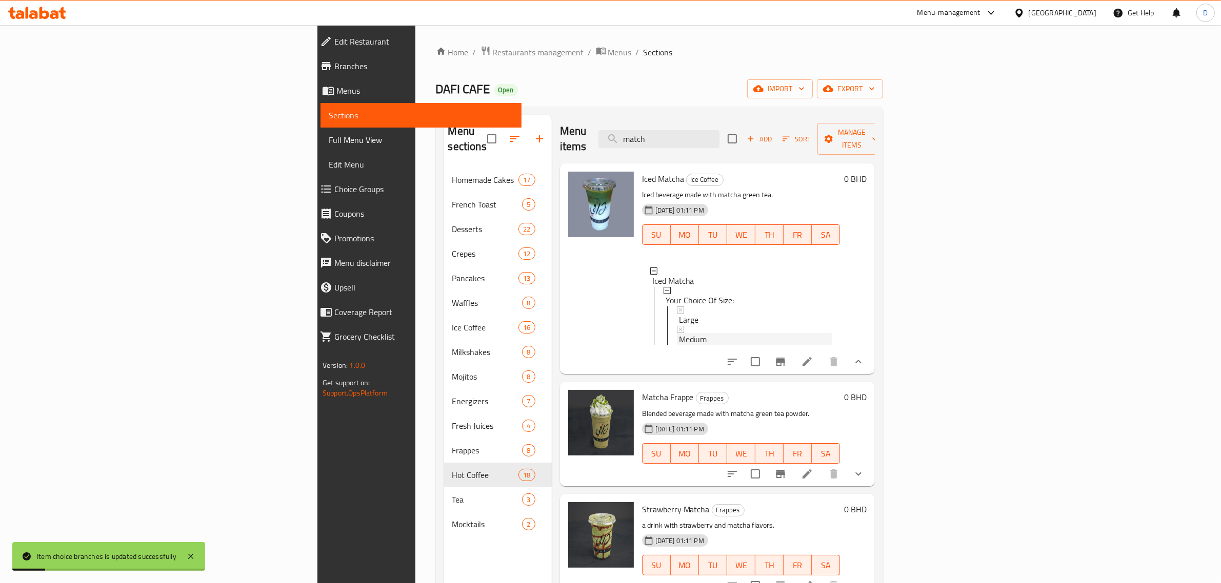
click at [680, 333] on div "Medium" at bounding box center [755, 339] width 153 height 12
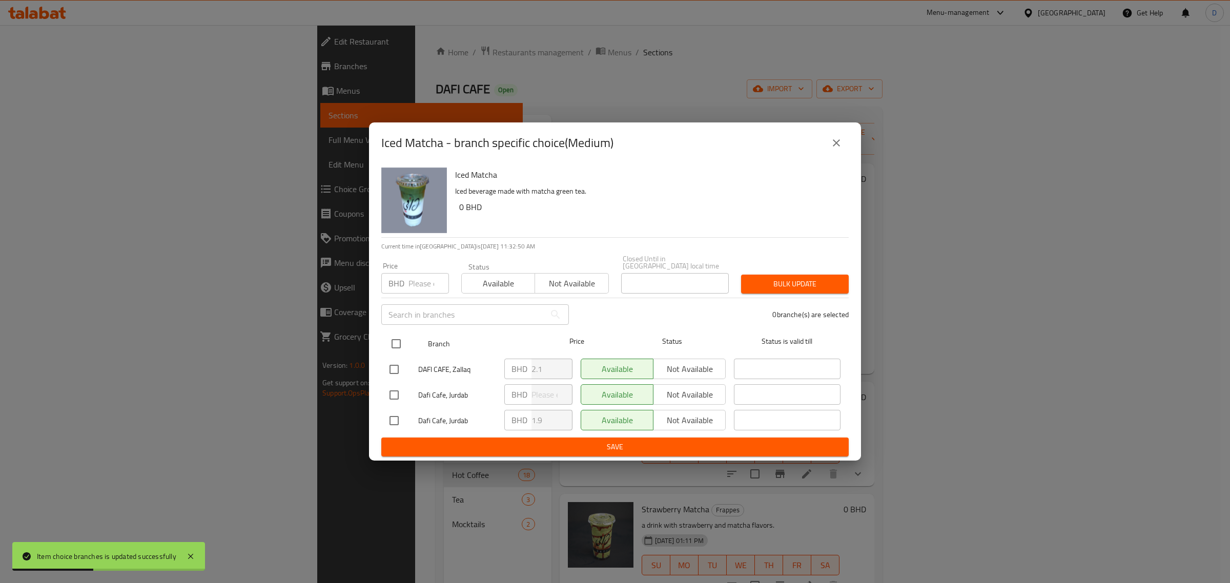
click at [401, 341] on input "checkbox" at bounding box center [396, 344] width 22 height 22
checkbox input "true"
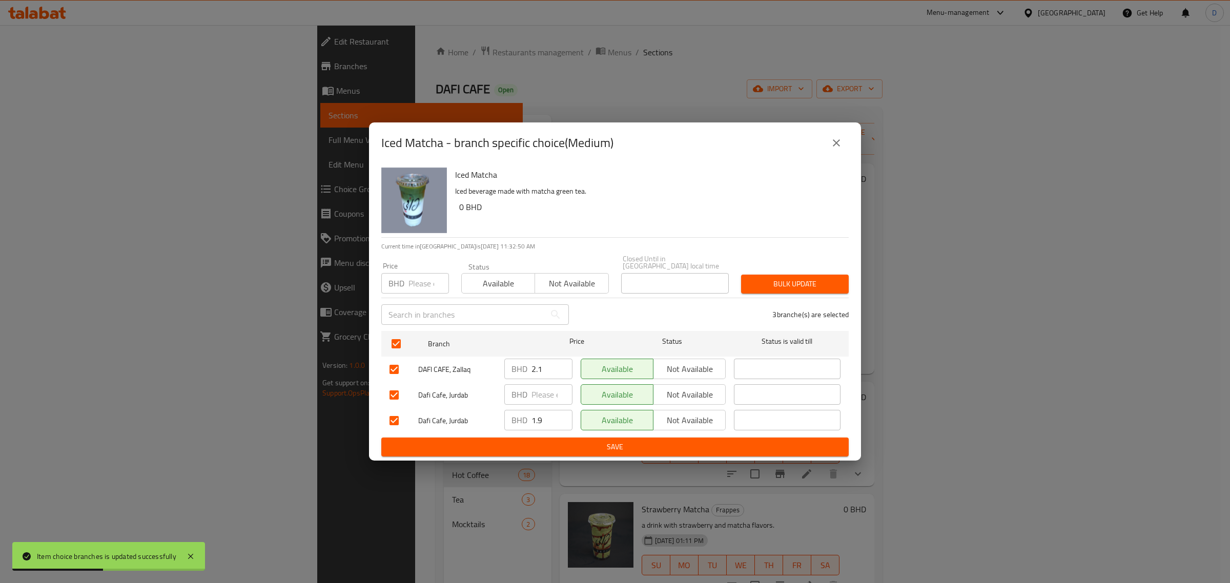
click at [419, 290] on input "number" at bounding box center [429, 283] width 40 height 21
type input "2.1"
click at [755, 283] on span "Bulk update" at bounding box center [794, 284] width 91 height 13
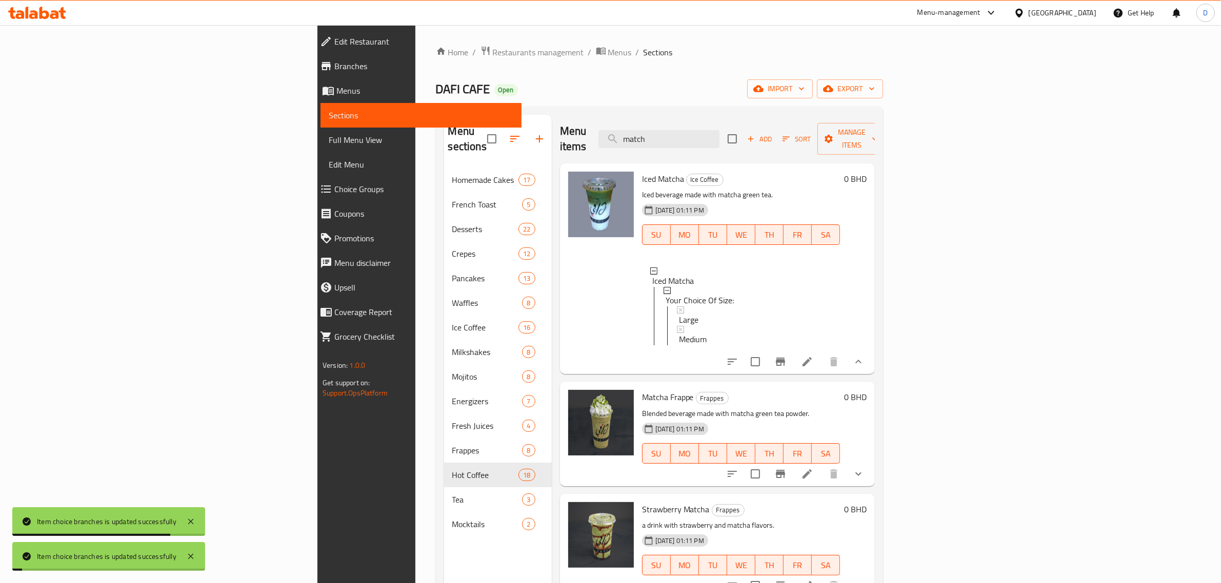
click at [830, 63] on div "Home / Restaurants management / Menus / Sections DAFI CAFE Open import export M…" at bounding box center [659, 376] width 447 height 661
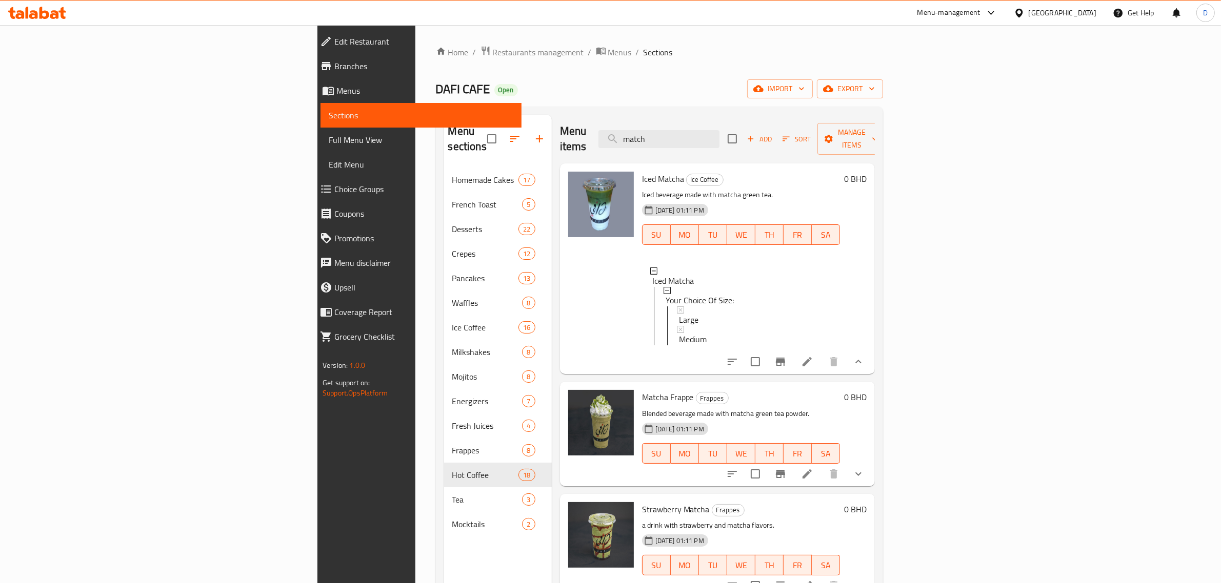
click at [978, 18] on div "Menu-management" at bounding box center [957, 13] width 96 height 25
click at [979, 15] on div "Menu-management" at bounding box center [948, 13] width 63 height 12
click at [940, 106] on div "Restaurant-Management" at bounding box center [936, 114] width 97 height 24
